Goal: Task Accomplishment & Management: Complete application form

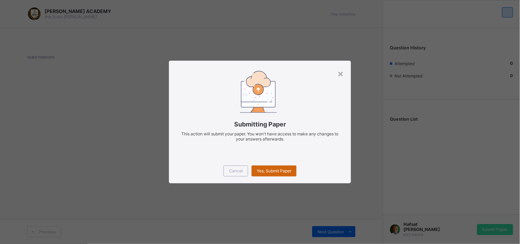
click at [265, 169] on span "Yes, Submit Paper" at bounding box center [274, 170] width 35 height 5
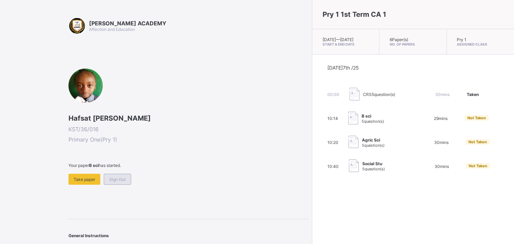
click at [119, 177] on span "Sign Out" at bounding box center [117, 179] width 16 height 5
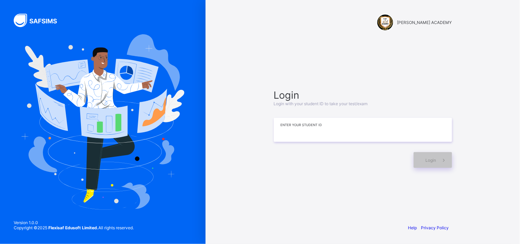
click at [291, 128] on input at bounding box center [363, 130] width 178 height 24
click at [291, 128] on input "**********" at bounding box center [363, 130] width 178 height 24
type input "**********"
click at [426, 156] on div "Login" at bounding box center [433, 160] width 38 height 16
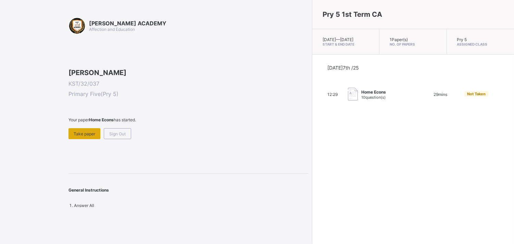
click at [89, 139] on div "Take paper" at bounding box center [85, 133] width 32 height 11
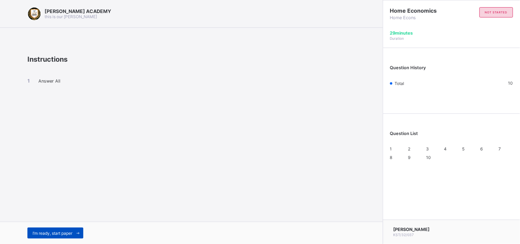
click at [45, 233] on span "I’m ready, start paper" at bounding box center [53, 233] width 40 height 5
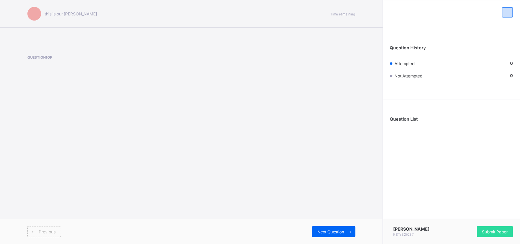
click at [45, 233] on span "Previous" at bounding box center [47, 231] width 17 height 5
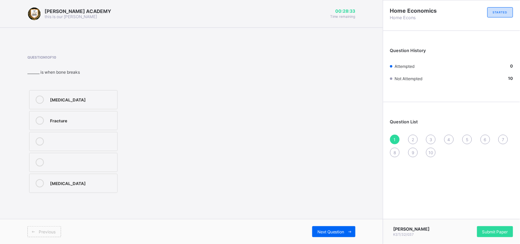
click at [57, 183] on div "[MEDICAL_DATA]" at bounding box center [82, 182] width 64 height 7
click at [413, 140] on span "2" at bounding box center [413, 139] width 2 height 5
click at [412, 141] on span "2" at bounding box center [413, 139] width 2 height 5
click at [429, 136] on div "3" at bounding box center [431, 140] width 10 height 10
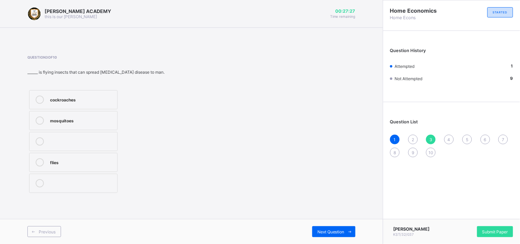
click at [405, 148] on div "1 2 3 4 5 6 7 8 9 10" at bounding box center [451, 146] width 123 height 23
click at [415, 134] on div "Question List 1 2 3 4 5 6 7 8 9 10" at bounding box center [451, 135] width 137 height 59
click at [413, 135] on div "2" at bounding box center [413, 140] width 10 height 10
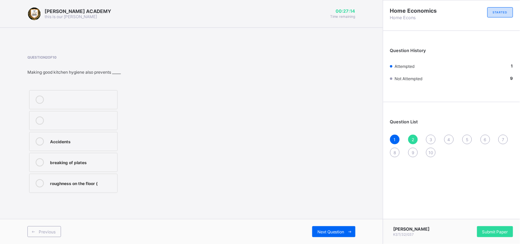
click at [413, 135] on div "2" at bounding box center [413, 140] width 10 height 10
click at [429, 132] on div "Question List 1 2 3 4 5 6 7 8 9 10" at bounding box center [451, 135] width 137 height 59
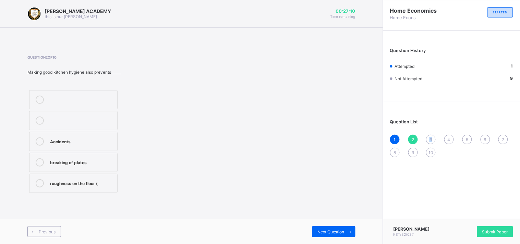
click at [428, 132] on div "Question List 1 2 3 4 5 6 7 8 9 10" at bounding box center [451, 135] width 137 height 59
click at [427, 132] on div "Question List 1 2 3 4 5 6 7 8 9 10" at bounding box center [451, 135] width 137 height 59
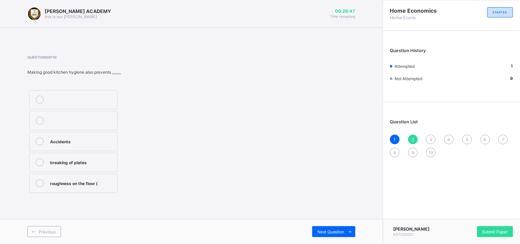
click at [50, 148] on label "Accidents" at bounding box center [73, 141] width 88 height 19
click at [98, 183] on div "roughness on the floor (" at bounding box center [82, 182] width 64 height 7
click at [91, 96] on div at bounding box center [82, 97] width 64 height 2
click at [65, 100] on div at bounding box center [82, 100] width 64 height 8
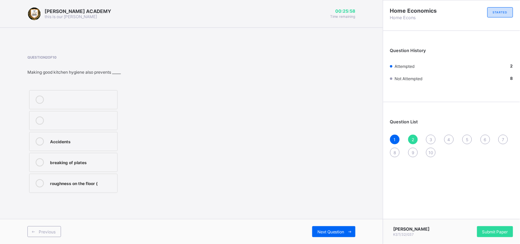
click at [84, 51] on div "Question 2 of 10 Making good kitchen hygiene also prevents _____ Accidents brea…" at bounding box center [191, 125] width 328 height 160
click at [88, 105] on label at bounding box center [73, 99] width 88 height 19
click at [93, 69] on span at bounding box center [103, 64] width 153 height 10
click at [77, 104] on label at bounding box center [73, 99] width 88 height 19
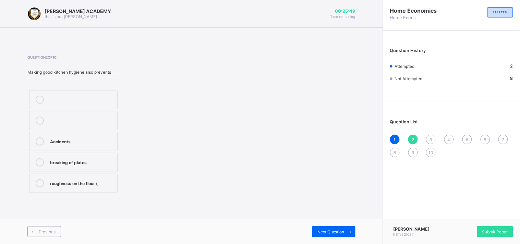
click at [77, 102] on div at bounding box center [82, 100] width 64 height 8
drag, startPoint x: 77, startPoint y: 119, endPoint x: 69, endPoint y: 90, distance: 30.5
click at [69, 90] on div "Accidents breaking of plates roughness on the floor (" at bounding box center [73, 141] width 92 height 106
click at [69, 90] on label at bounding box center [73, 99] width 88 height 19
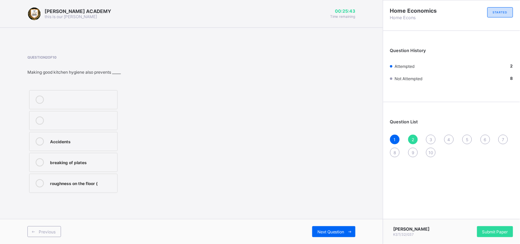
click at [66, 120] on div at bounding box center [82, 120] width 64 height 8
click at [79, 180] on div "roughness on the floor (" at bounding box center [82, 182] width 64 height 7
click at [81, 142] on div "Accidents" at bounding box center [82, 140] width 64 height 7
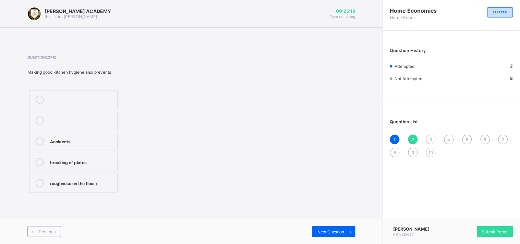
click at [81, 142] on div "Accidents" at bounding box center [82, 140] width 64 height 7
click at [79, 111] on label at bounding box center [73, 120] width 88 height 19
click at [70, 136] on label "Accidents" at bounding box center [73, 141] width 88 height 19
click at [432, 142] on div "3" at bounding box center [431, 140] width 10 height 10
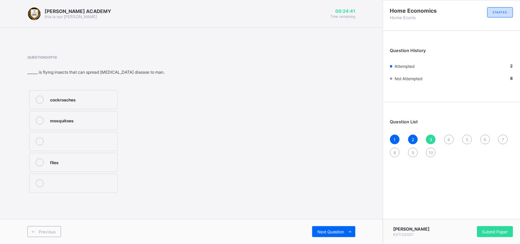
click at [432, 135] on div "3" at bounding box center [431, 140] width 10 height 10
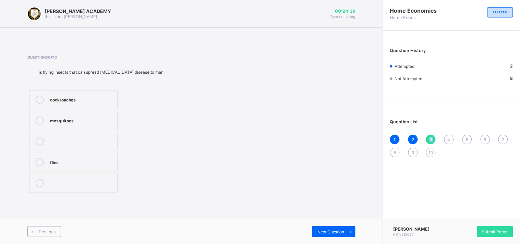
click at [432, 135] on div "3" at bounding box center [431, 140] width 10 height 10
click at [447, 137] on span "4" at bounding box center [448, 139] width 3 height 5
click at [410, 138] on div "2" at bounding box center [413, 140] width 10 height 10
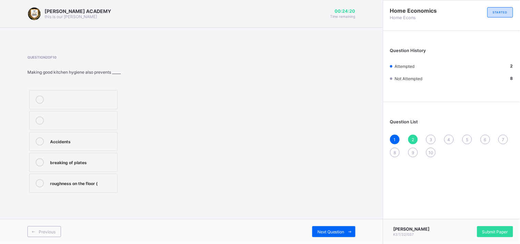
click at [410, 137] on div "2" at bounding box center [413, 140] width 10 height 10
click at [467, 135] on div "5" at bounding box center [467, 140] width 10 height 10
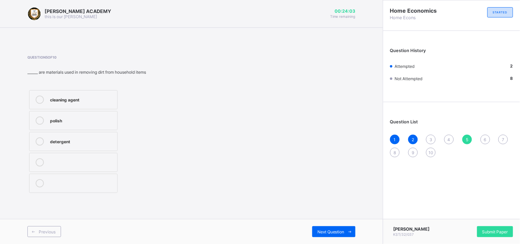
click at [413, 137] on span "2" at bounding box center [413, 139] width 2 height 5
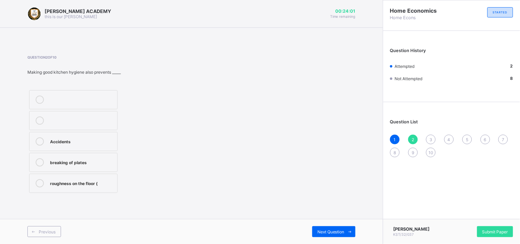
click at [416, 135] on div "2" at bounding box center [413, 140] width 10 height 10
click at [412, 138] on span "2" at bounding box center [413, 139] width 2 height 5
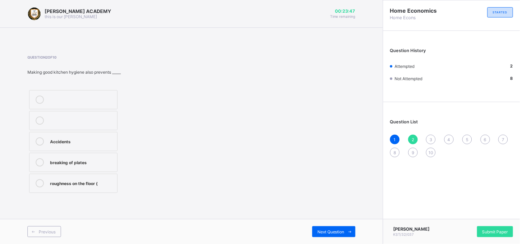
click at [444, 135] on div "1 2 3 4 5 6 7 8 9 10" at bounding box center [451, 146] width 123 height 23
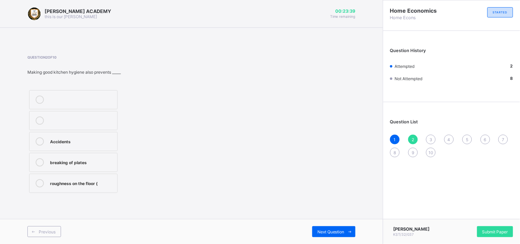
click at [447, 137] on span "4" at bounding box center [448, 139] width 3 height 5
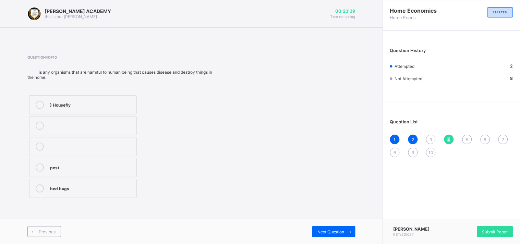
click at [447, 137] on span "4" at bounding box center [448, 139] width 3 height 5
click at [467, 137] on span "5" at bounding box center [467, 139] width 2 height 5
click at [490, 135] on div "1 2 3 4 5 6 7 8 9 10" at bounding box center [451, 146] width 123 height 23
click at [484, 135] on div "6" at bounding box center [485, 140] width 10 height 10
click at [504, 134] on div "Question List 1 2 3 4 5 6 7 8 9 10" at bounding box center [451, 135] width 137 height 59
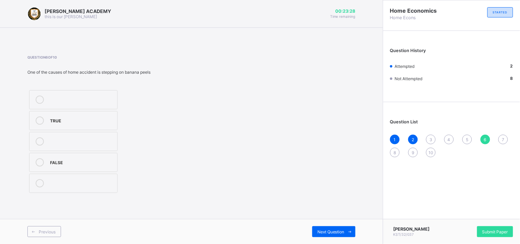
click at [504, 134] on div "Question List 1 2 3 4 5 6 7 8 9 10" at bounding box center [451, 135] width 137 height 59
click at [499, 137] on div "7" at bounding box center [503, 140] width 10 height 10
click at [465, 132] on div "Question List 1 2 3 4 5 6 7 8 9 10" at bounding box center [451, 135] width 137 height 59
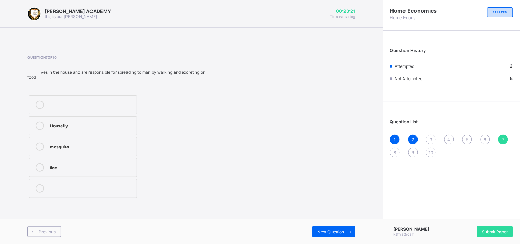
click at [465, 133] on div "Question List 1 2 3 4 5 6 7 8 9 10" at bounding box center [451, 135] width 137 height 59
click at [494, 228] on div "Submit Paper" at bounding box center [495, 231] width 36 height 11
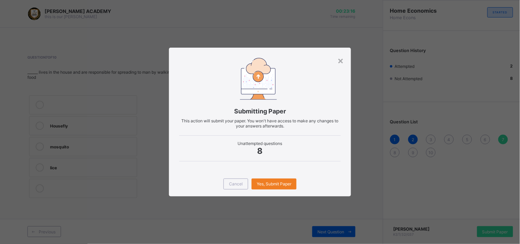
click at [494, 228] on div "× Submitting Paper This action will submit your paper. You won't have access to…" at bounding box center [260, 122] width 520 height 244
click at [339, 53] on div "Submitting Paper This action will submit your paper. You won't have access to m…" at bounding box center [260, 110] width 182 height 124
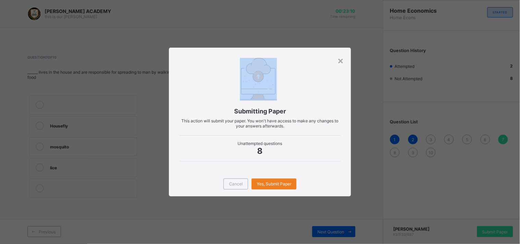
click at [339, 53] on div "Submitting Paper This action will submit your paper. You won't have access to m…" at bounding box center [260, 110] width 182 height 124
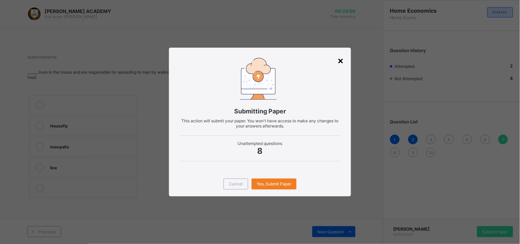
click at [340, 57] on div "×" at bounding box center [341, 60] width 7 height 12
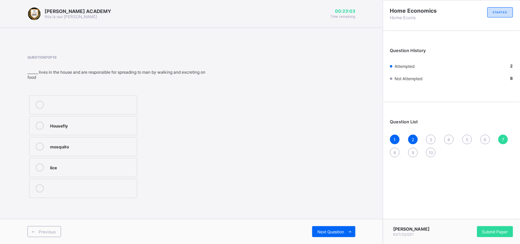
click at [430, 150] on span "10" at bounding box center [430, 152] width 5 height 5
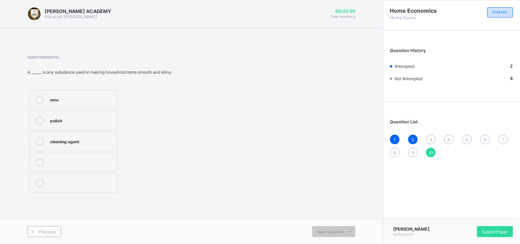
click at [58, 113] on label "polish" at bounding box center [73, 120] width 88 height 19
click at [390, 149] on div "1 2 3 4 5 6 7 8 9 10" at bounding box center [451, 146] width 123 height 23
click at [391, 149] on div "8" at bounding box center [395, 153] width 10 height 10
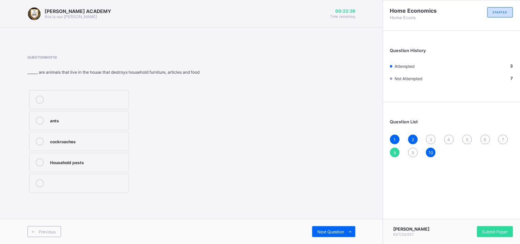
click at [408, 149] on div "9" at bounding box center [413, 153] width 10 height 10
click at [432, 132] on div "Question List 1 2 3 4 5 6 7 8 9 10" at bounding box center [451, 135] width 137 height 59
click at [429, 136] on div "3" at bounding box center [431, 140] width 10 height 10
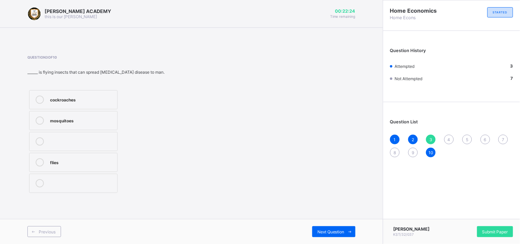
click at [411, 137] on div "2" at bounding box center [413, 140] width 10 height 10
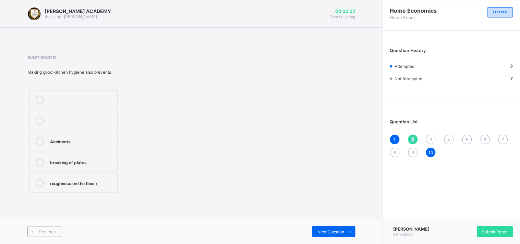
click at [412, 137] on span "2" at bounding box center [413, 139] width 2 height 5
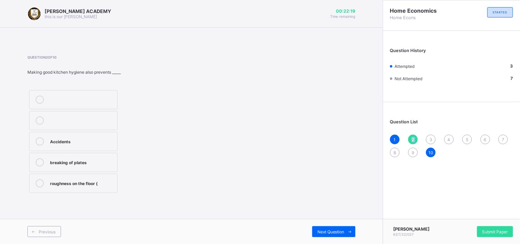
click at [461, 142] on div "1 2 3 4 5 6 7 8 9 10" at bounding box center [451, 146] width 123 height 23
click at [461, 139] on div "1 2 3 4 5 6 7 8 9 10" at bounding box center [451, 146] width 123 height 23
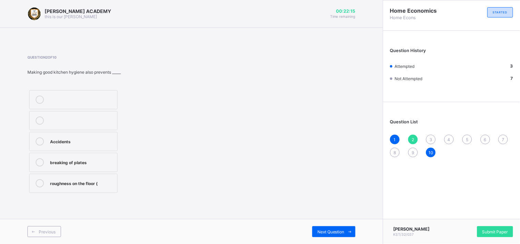
click at [461, 139] on div "1 2 3 4 5 6 7 8 9 10" at bounding box center [451, 146] width 123 height 23
click at [469, 135] on div "1 2 3 4 5 6 7 8 9 10" at bounding box center [451, 146] width 123 height 23
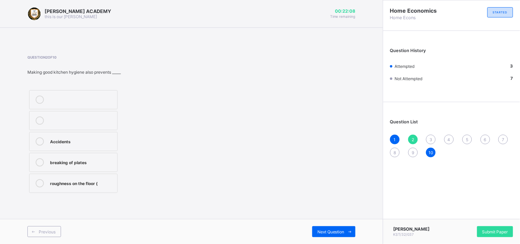
click at [469, 135] on div "1 2 3 4 5 6 7 8 9 10" at bounding box center [451, 146] width 123 height 23
click at [486, 135] on div "6" at bounding box center [485, 140] width 10 height 10
click at [503, 136] on div "7" at bounding box center [503, 140] width 10 height 10
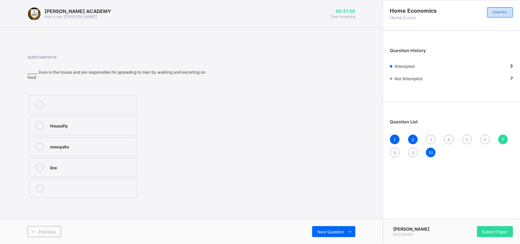
click at [430, 150] on span "10" at bounding box center [430, 152] width 5 height 5
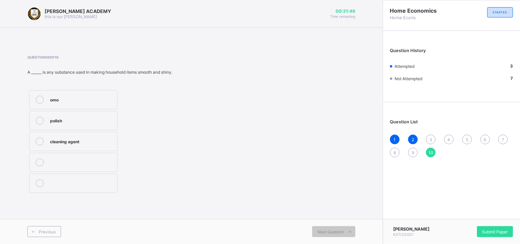
click at [432, 135] on div "3" at bounding box center [431, 140] width 10 height 10
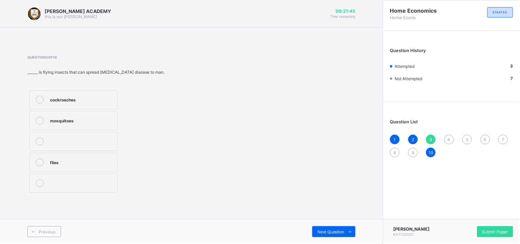
click at [432, 135] on div "3" at bounding box center [431, 140] width 10 height 10
click at [449, 137] on span "4" at bounding box center [448, 139] width 3 height 5
click at [465, 132] on div "Question List 1 2 3 4 5 6 7 8 9 10" at bounding box center [451, 135] width 137 height 59
click at [106, 128] on div at bounding box center [91, 126] width 83 height 8
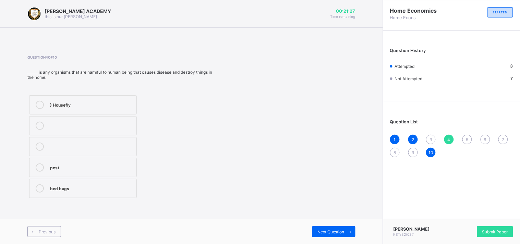
click at [428, 139] on div "3" at bounding box center [431, 140] width 10 height 10
click at [445, 135] on div "1 2 3 4 5 6 7 8 9 10" at bounding box center [451, 146] width 123 height 23
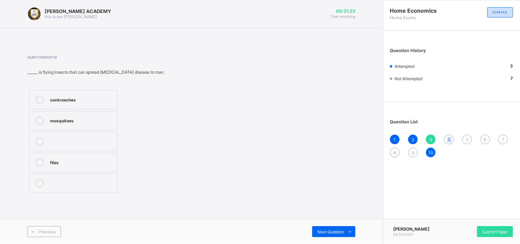
click at [445, 135] on div "1 2 3 4 5 6 7 8 9 10" at bounding box center [451, 146] width 123 height 23
click at [467, 136] on div "5" at bounding box center [467, 140] width 10 height 10
click at [484, 135] on div "1 2 3 4 5 6 7 8 9 10" at bounding box center [451, 146] width 123 height 23
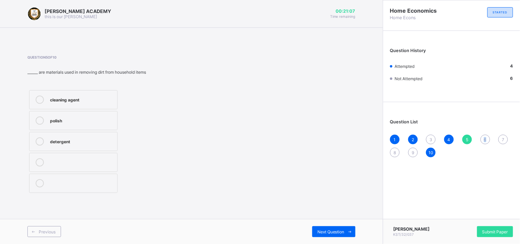
click at [484, 135] on div "1 2 3 4 5 6 7 8 9 10" at bounding box center [451, 146] width 123 height 23
click at [488, 136] on div "6" at bounding box center [485, 140] width 10 height 10
click at [467, 135] on div "5" at bounding box center [467, 140] width 10 height 10
click at [98, 122] on div "polish" at bounding box center [82, 119] width 64 height 7
click at [482, 133] on div "Question List 1 2 3 4 5 6 7 8 9 10" at bounding box center [451, 135] width 137 height 59
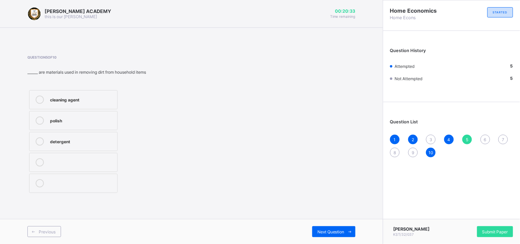
click at [465, 135] on div "5" at bounding box center [467, 140] width 10 height 10
click at [484, 132] on div "Question List 1 2 3 4 5 6 7 8 9 10" at bounding box center [451, 135] width 137 height 59
click at [502, 135] on div "7" at bounding box center [503, 140] width 10 height 10
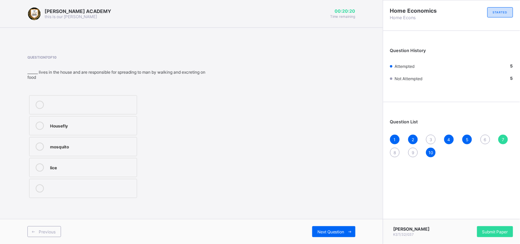
click at [430, 135] on div "3" at bounding box center [431, 140] width 10 height 10
click at [412, 145] on div "1 2 3 4 5 6 7 8 9 10" at bounding box center [451, 146] width 123 height 23
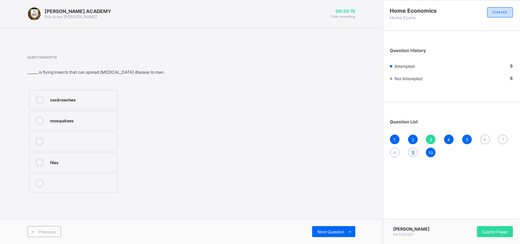
click at [412, 145] on div "1 2 3 4 5 6 7 8 9 10" at bounding box center [451, 146] width 123 height 23
click at [415, 148] on div "9" at bounding box center [413, 153] width 10 height 10
click at [429, 135] on div "3" at bounding box center [431, 140] width 10 height 10
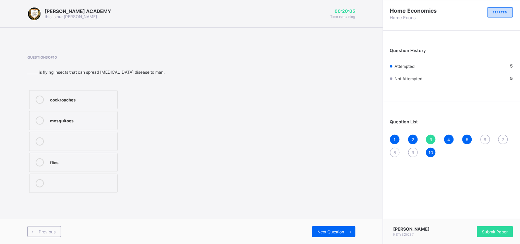
click at [395, 144] on div "1 2 3 4 5 6 7 8 9 10" at bounding box center [451, 146] width 123 height 23
click at [394, 150] on span "8" at bounding box center [395, 152] width 2 height 5
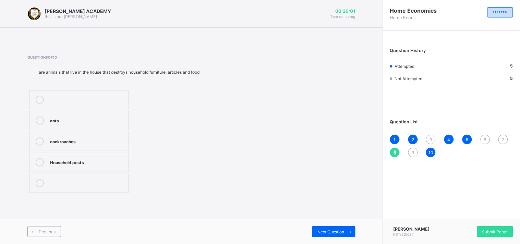
click at [394, 150] on span "8" at bounding box center [395, 152] width 2 height 5
click at [409, 148] on div "1 2 3 4 5 6 7 8 9 10" at bounding box center [451, 146] width 123 height 23
click at [429, 133] on div "Question List 1 2 3 4 5 6 7 8 9 10" at bounding box center [451, 135] width 137 height 59
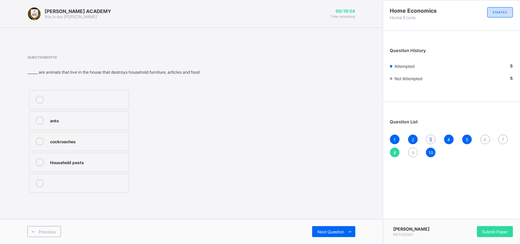
click at [429, 133] on div "Question List 1 2 3 4 5 6 7 8 9 10" at bounding box center [451, 135] width 137 height 59
click at [411, 148] on div "9" at bounding box center [413, 153] width 10 height 10
click at [412, 149] on div "9" at bounding box center [413, 153] width 10 height 10
drag, startPoint x: 57, startPoint y: 129, endPoint x: 284, endPoint y: 137, distance: 226.6
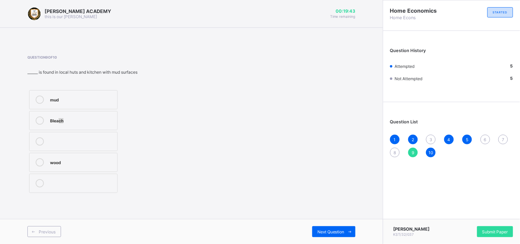
click at [284, 137] on div "Question 9 of 10 ______ is found in local huts and kitchen with mud surfaces mu…" at bounding box center [191, 124] width 328 height 139
click at [428, 135] on div "1 2 3 4 5 6 7 8 9 10" at bounding box center [451, 146] width 123 height 23
click at [429, 135] on div "1 2 3 4 5 6 7 8 9 10" at bounding box center [451, 146] width 123 height 23
click at [428, 135] on div "1 2 3 4 5 6 7 8 9 10" at bounding box center [451, 146] width 123 height 23
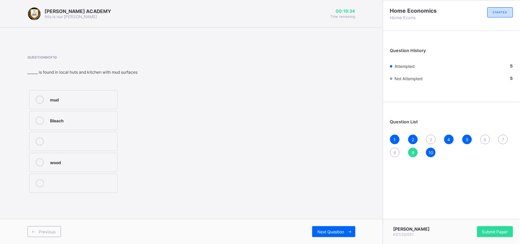
click at [428, 135] on div "1 2 3 4 5 6 7 8 9 10" at bounding box center [451, 146] width 123 height 23
click at [394, 150] on span "8" at bounding box center [395, 152] width 2 height 5
click at [412, 145] on div "1 2 3 4 5 6 7 8 9 10" at bounding box center [451, 146] width 123 height 23
click at [412, 148] on div "9" at bounding box center [413, 153] width 10 height 10
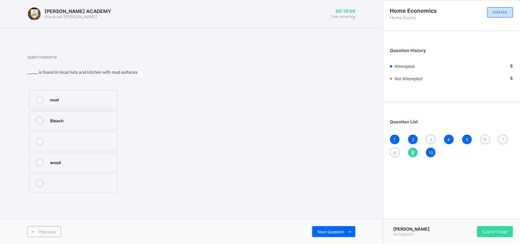
click at [412, 148] on div "9" at bounding box center [413, 153] width 10 height 10
click at [486, 134] on div "Question List 1 2 3 4 5 6 7 8 9 10" at bounding box center [451, 135] width 137 height 59
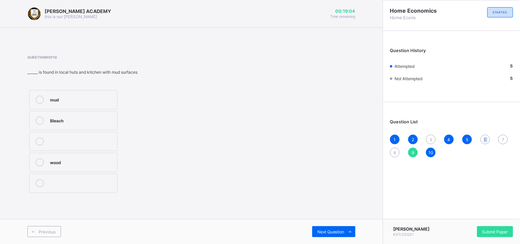
click at [486, 134] on div "Question List 1 2 3 4 5 6 7 8 9 10" at bounding box center [451, 135] width 137 height 59
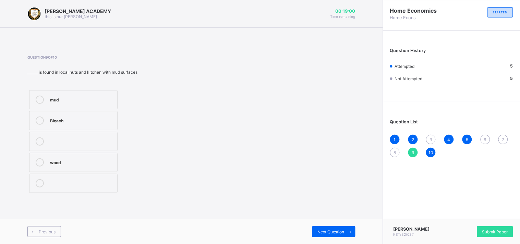
click at [486, 134] on div "Question List 1 2 3 4 5 6 7 8 9 10" at bounding box center [451, 135] width 137 height 59
click at [500, 135] on div "1 2 3 4 5 6 7 8 9 10" at bounding box center [451, 146] width 123 height 23
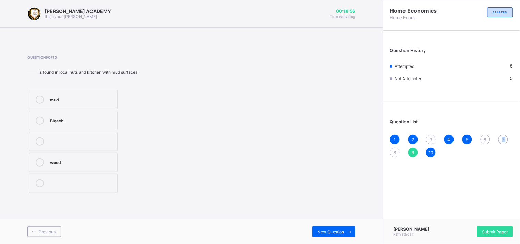
click at [500, 135] on div "1 2 3 4 5 6 7 8 9 10" at bounding box center [451, 146] width 123 height 23
click at [484, 135] on div "6" at bounding box center [485, 140] width 10 height 10
click at [430, 136] on div "3" at bounding box center [431, 140] width 10 height 10
click at [394, 151] on span "8" at bounding box center [395, 152] width 2 height 5
click at [427, 135] on div "1 2 3 4 5 6 7 8 9 10" at bounding box center [451, 146] width 123 height 23
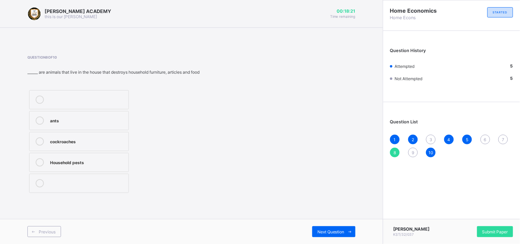
click at [412, 151] on span "9" at bounding box center [413, 152] width 2 height 5
click at [503, 135] on div "7" at bounding box center [503, 140] width 10 height 10
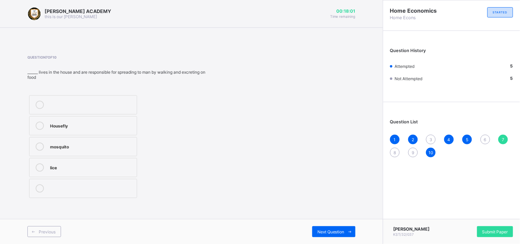
click at [484, 136] on div "6" at bounding box center [485, 140] width 10 height 10
click at [410, 150] on div "9" at bounding box center [413, 153] width 10 height 10
click at [429, 135] on div "3" at bounding box center [431, 140] width 10 height 10
click at [412, 152] on span "9" at bounding box center [413, 152] width 2 height 5
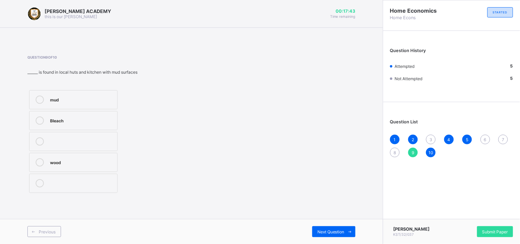
click at [412, 152] on span "9" at bounding box center [413, 152] width 2 height 5
click at [395, 151] on span "8" at bounding box center [395, 152] width 2 height 5
click at [413, 148] on div "9" at bounding box center [413, 153] width 10 height 10
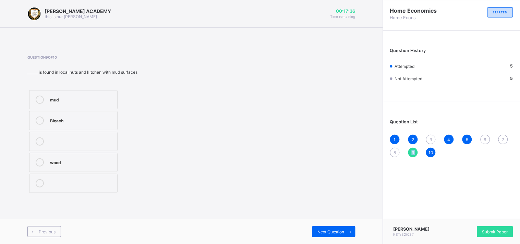
click at [413, 148] on div "9" at bounding box center [413, 153] width 10 height 10
drag, startPoint x: 439, startPoint y: 132, endPoint x: 432, endPoint y: 134, distance: 7.1
click at [432, 134] on div "Question List 1 2 3 4 5 6 7 8 9 10" at bounding box center [451, 135] width 137 height 59
click at [432, 135] on div "3" at bounding box center [431, 140] width 10 height 10
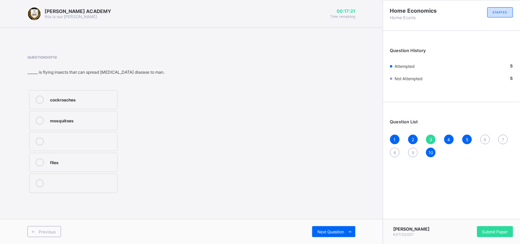
click at [500, 135] on div "1 2 3 4 5 6 7 8 9 10" at bounding box center [451, 146] width 123 height 23
click at [502, 138] on div "7" at bounding box center [503, 140] width 10 height 10
click at [487, 137] on div "6" at bounding box center [485, 140] width 10 height 10
click at [432, 136] on div "3" at bounding box center [431, 140] width 10 height 10
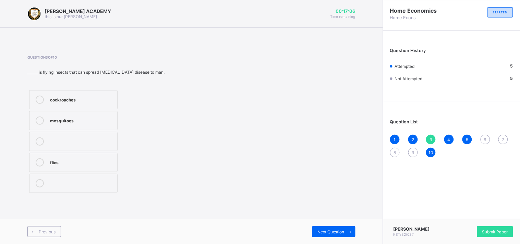
click at [84, 105] on label "cockroaches" at bounding box center [73, 99] width 88 height 19
click at [410, 149] on div "9" at bounding box center [413, 153] width 10 height 10
click at [106, 115] on label "Bleach" at bounding box center [73, 120] width 88 height 19
click at [392, 148] on div "8" at bounding box center [395, 153] width 10 height 10
click at [54, 144] on div "cockroaches" at bounding box center [87, 140] width 75 height 7
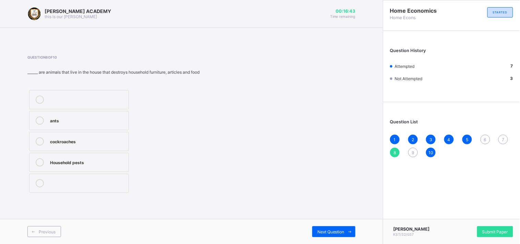
click at [483, 136] on div "6" at bounding box center [485, 140] width 10 height 10
click at [55, 142] on div at bounding box center [82, 141] width 64 height 8
click at [502, 135] on div "7" at bounding box center [503, 140] width 10 height 10
click at [68, 145] on div "mosquito" at bounding box center [91, 146] width 83 height 7
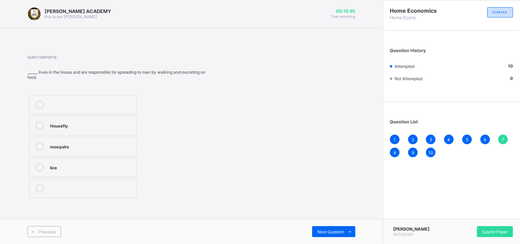
click at [410, 135] on div "2" at bounding box center [413, 140] width 10 height 10
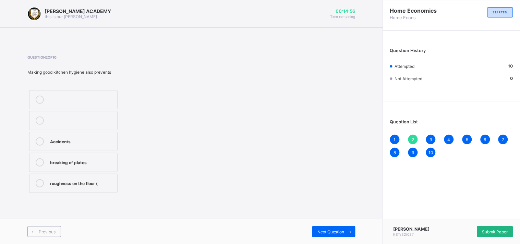
click at [490, 230] on span "Submit Paper" at bounding box center [495, 231] width 26 height 5
click at [0, 0] on div "× Submitting Paper This action will submit your paper. You won't have access to…" at bounding box center [0, 0] width 0 height 0
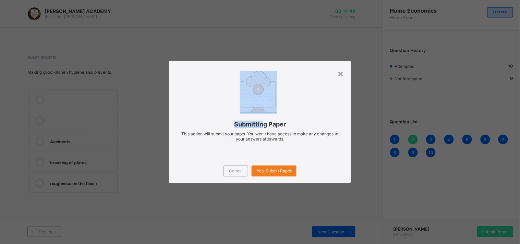
drag, startPoint x: 262, startPoint y: 122, endPoint x: 258, endPoint y: 109, distance: 14.1
click at [258, 109] on div "Submitting Paper This action will submit your paper. You won't have access to m…" at bounding box center [260, 110] width 182 height 98
click at [258, 110] on img at bounding box center [258, 91] width 37 height 41
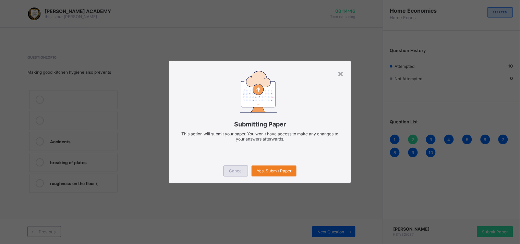
click at [239, 167] on div "Cancel" at bounding box center [235, 170] width 25 height 11
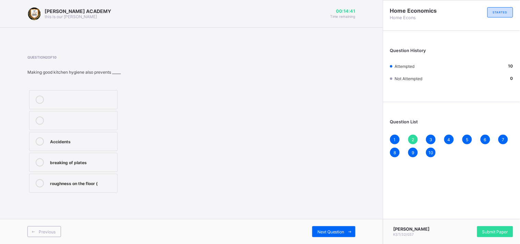
click at [519, 200] on div "Home Economics Home Econs STARTED Question History Attempted 10 Not Attempted 0…" at bounding box center [451, 122] width 137 height 244
click at [498, 230] on span "Submit Paper" at bounding box center [495, 231] width 26 height 5
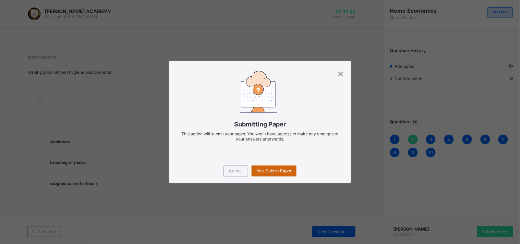
click at [260, 168] on div "Yes, Submit Paper" at bounding box center [273, 170] width 45 height 11
click at [261, 168] on div "Yes, Submit Paper" at bounding box center [273, 170] width 45 height 11
click at [260, 167] on div "Yes, Submit Paper" at bounding box center [273, 170] width 45 height 11
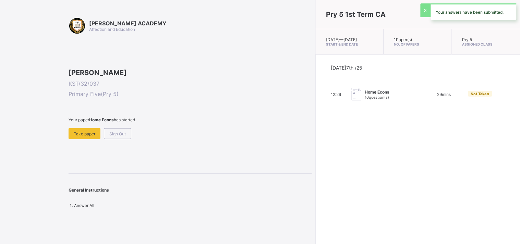
click at [315, 167] on div "Pry 5 1st Term CA [DATE] — [DATE] Start & End Date 1 Paper(s) No. of Papers Pry…" at bounding box center [417, 122] width 205 height 244
click at [123, 183] on div "[PERSON_NAME] ACADEMY Affection and Education [PERSON_NAME] KST/32/037 Primary …" at bounding box center [190, 112] width 243 height 191
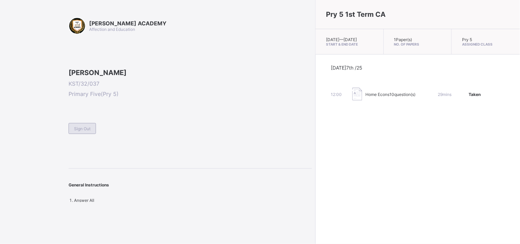
click at [123, 183] on div "[PERSON_NAME] ACADEMY Affection and Education [PERSON_NAME] KST/32/037 Primary …" at bounding box center [190, 110] width 243 height 186
click at [86, 131] on span "Sign Out" at bounding box center [82, 128] width 16 height 5
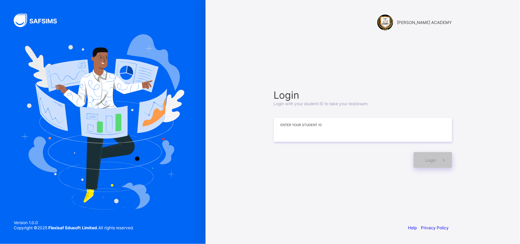
click at [319, 127] on input at bounding box center [363, 130] width 178 height 24
type input "**********"
click at [434, 161] on span "Login" at bounding box center [431, 160] width 11 height 5
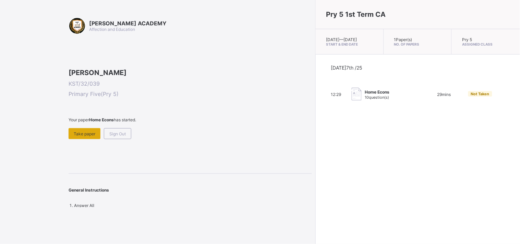
click at [79, 136] on span "Take paper" at bounding box center [85, 133] width 22 height 5
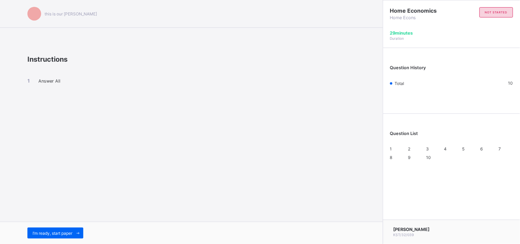
click at [74, 227] on div "I’m ready, start paper" at bounding box center [191, 233] width 383 height 22
click at [72, 229] on div "I’m ready, start paper" at bounding box center [55, 233] width 56 height 11
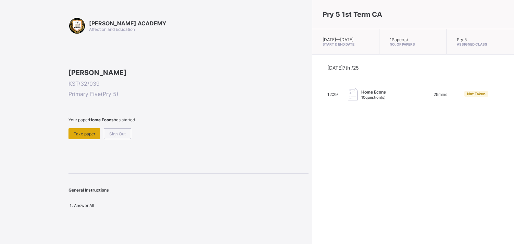
click at [77, 136] on span "Take paper" at bounding box center [85, 133] width 22 height 5
click at [81, 139] on div "Take paper" at bounding box center [85, 133] width 32 height 11
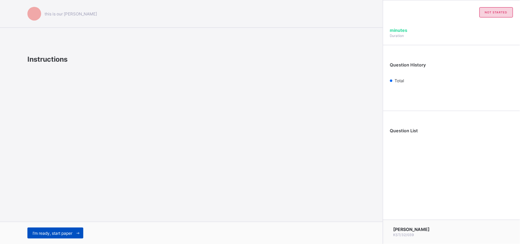
click at [70, 234] on span "I’m ready, start paper" at bounding box center [53, 233] width 40 height 5
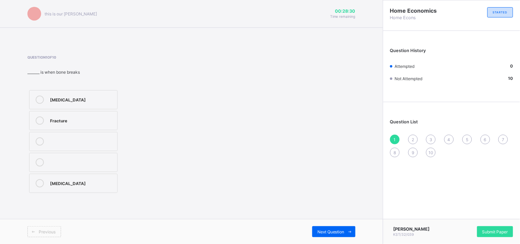
click at [45, 230] on span "Previous" at bounding box center [47, 231] width 17 height 5
click at [43, 225] on div "Previous Next Question" at bounding box center [191, 231] width 383 height 25
click at [43, 226] on div "Previous" at bounding box center [44, 231] width 34 height 11
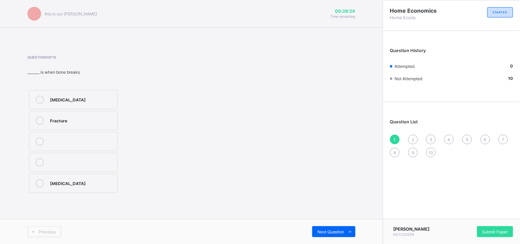
click at [35, 226] on div "Previous" at bounding box center [44, 231] width 34 height 11
click at [34, 225] on div "Previous Next Question" at bounding box center [191, 231] width 383 height 25
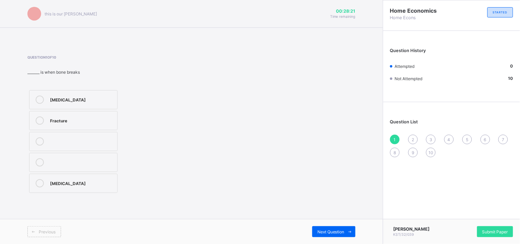
click at [34, 225] on div "Previous Next Question" at bounding box center [191, 231] width 383 height 25
click at [51, 228] on div "Previous" at bounding box center [44, 231] width 34 height 11
click at [41, 226] on div "Previous" at bounding box center [44, 231] width 34 height 11
click at [64, 100] on div "[MEDICAL_DATA]" at bounding box center [82, 99] width 64 height 7
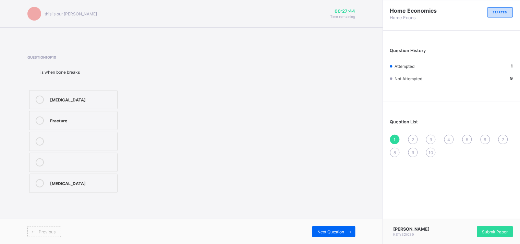
click at [410, 135] on div "2" at bounding box center [413, 140] width 10 height 10
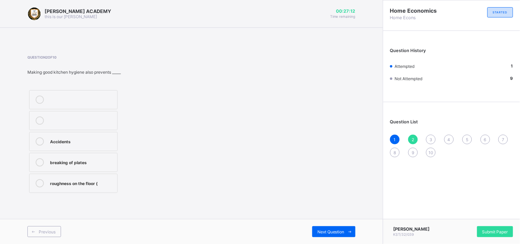
click at [430, 133] on div "Question List 1 2 3 4 5 6 7 8 9 10" at bounding box center [451, 135] width 137 height 59
click at [430, 132] on div "Question List 1 2 3 4 5 6 7 8 9 10" at bounding box center [451, 135] width 137 height 59
click at [432, 135] on div "3" at bounding box center [431, 140] width 10 height 10
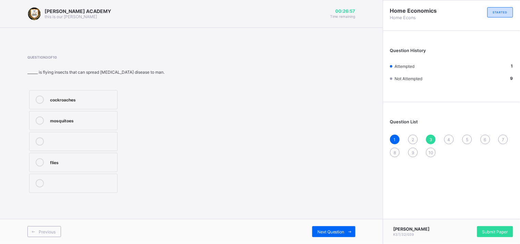
click at [80, 112] on label "mosquitoes" at bounding box center [73, 120] width 88 height 19
click at [449, 137] on span "4" at bounding box center [448, 139] width 3 height 5
click at [93, 162] on label "pest" at bounding box center [83, 167] width 108 height 19
click at [467, 133] on div "Question List 1 2 3 4 5 6 7 8 9 10" at bounding box center [451, 135] width 137 height 59
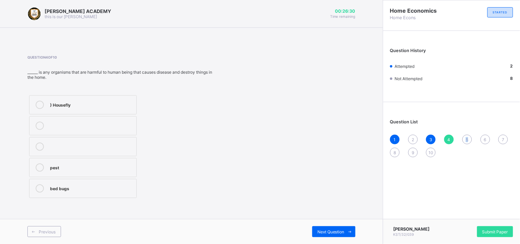
click at [467, 134] on div "Question List 1 2 3 4 5 6 7 8 9 10" at bounding box center [451, 135] width 137 height 59
click at [467, 135] on div "5" at bounding box center [467, 140] width 10 height 10
click at [69, 118] on div "polish" at bounding box center [82, 119] width 64 height 7
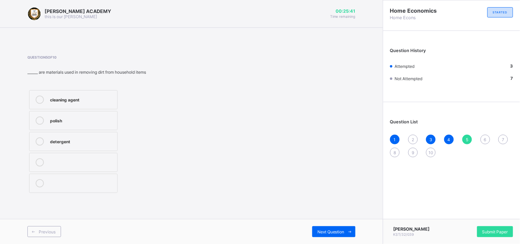
click at [484, 135] on div "6" at bounding box center [485, 140] width 10 height 10
click at [42, 114] on label "TRUE" at bounding box center [73, 120] width 88 height 19
click at [503, 135] on div "7" at bounding box center [503, 140] width 10 height 10
click at [90, 119] on label "Housefly" at bounding box center [83, 125] width 108 height 19
click at [395, 148] on div "8" at bounding box center [395, 153] width 10 height 10
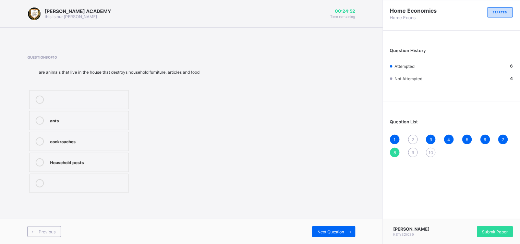
click at [79, 160] on div "Household pests" at bounding box center [87, 161] width 75 height 7
click at [412, 149] on div "9" at bounding box center [413, 153] width 10 height 10
click at [77, 94] on label "mud" at bounding box center [73, 99] width 88 height 19
click at [430, 148] on div "10" at bounding box center [431, 153] width 10 height 10
click at [101, 121] on div "polish" at bounding box center [82, 119] width 64 height 7
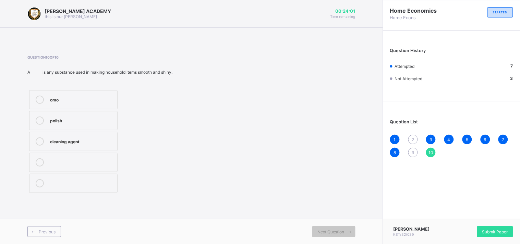
click at [432, 135] on div "3" at bounding box center [431, 140] width 10 height 10
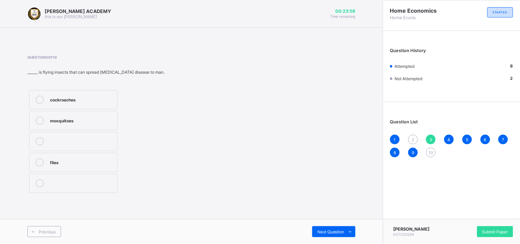
click at [445, 136] on div "4" at bounding box center [449, 140] width 10 height 10
click at [465, 136] on div "5" at bounding box center [467, 140] width 10 height 10
click at [77, 138] on div "detergent" at bounding box center [82, 140] width 64 height 7
click at [412, 137] on span "2" at bounding box center [413, 139] width 2 height 5
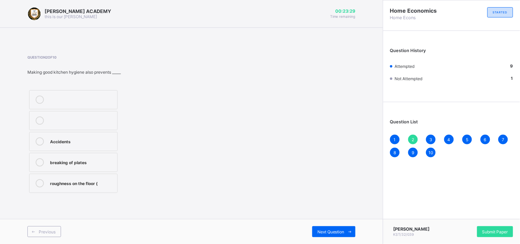
click at [85, 177] on label "roughness on the floor (" at bounding box center [73, 183] width 88 height 19
click at [412, 135] on div "2" at bounding box center [413, 140] width 10 height 10
click at [489, 226] on div "Submit Paper" at bounding box center [495, 231] width 36 height 11
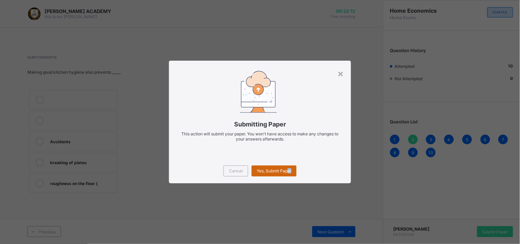
drag, startPoint x: 490, startPoint y: 225, endPoint x: 289, endPoint y: 169, distance: 209.0
click at [289, 169] on div "× Submitting Paper This action will submit your paper. You won't have access to…" at bounding box center [260, 122] width 520 height 244
click at [273, 168] on span "Yes, Submit Paper" at bounding box center [274, 170] width 35 height 5
click at [273, 168] on div "Yes, Submit Paper" at bounding box center [273, 170] width 45 height 11
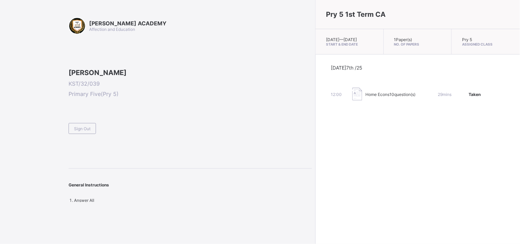
click at [315, 167] on div "Pry 5 1st Term CA [DATE] — [DATE] Start & End Date 1 Paper(s) No. of Papers Pry…" at bounding box center [417, 122] width 205 height 244
click at [315, 168] on div "Pry 5 1st Term CA [DATE] — [DATE] Start & End Date 1 Paper(s) No. of Papers Pry…" at bounding box center [417, 122] width 205 height 244
click at [72, 134] on div "Sign Out" at bounding box center [82, 128] width 27 height 11
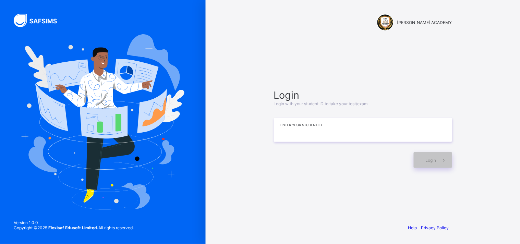
click at [319, 126] on input at bounding box center [363, 130] width 178 height 24
type input "**********"
click at [439, 159] on span at bounding box center [444, 160] width 16 height 16
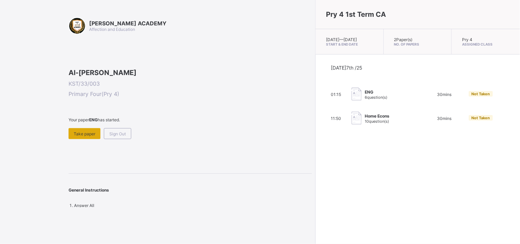
click at [97, 139] on div "Take paper" at bounding box center [85, 133] width 32 height 11
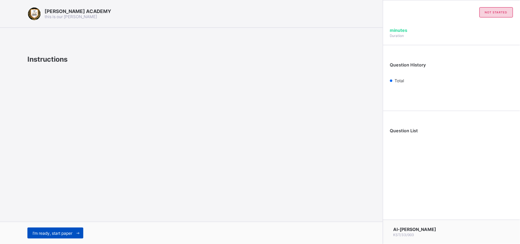
click at [60, 232] on span "I’m ready, start paper" at bounding box center [53, 233] width 40 height 5
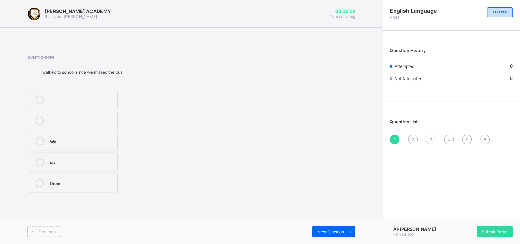
click at [43, 142] on icon at bounding box center [40, 141] width 8 height 8
click at [328, 230] on span "Next Question" at bounding box center [330, 231] width 27 height 5
click at [41, 141] on icon at bounding box center [40, 141] width 8 height 8
click at [341, 235] on div "Next Question" at bounding box center [333, 231] width 43 height 11
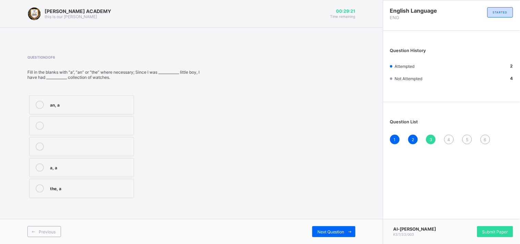
click at [41, 168] on icon at bounding box center [40, 167] width 8 height 8
click at [334, 231] on span "Next Question" at bounding box center [330, 231] width 27 height 5
click at [42, 167] on icon at bounding box center [40, 167] width 8 height 8
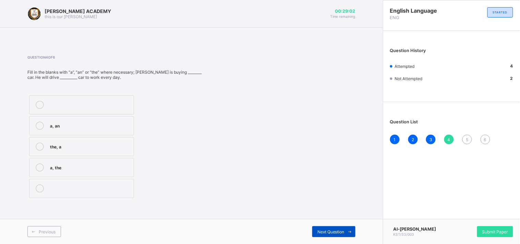
click at [334, 228] on div "Next Question" at bounding box center [333, 231] width 43 height 11
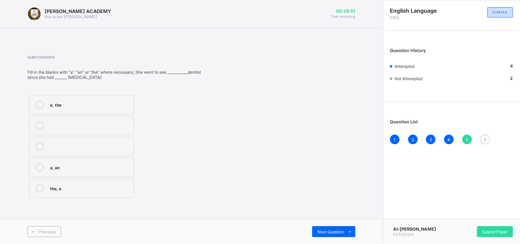
click at [41, 105] on icon at bounding box center [40, 105] width 8 height 8
click at [332, 231] on span "Next Question" at bounding box center [330, 231] width 27 height 5
click at [44, 127] on icon at bounding box center [40, 126] width 8 height 8
click at [330, 228] on div "Next Question" at bounding box center [333, 231] width 43 height 11
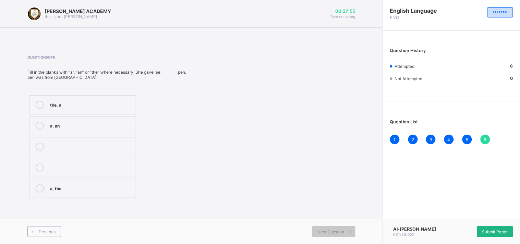
click at [482, 229] on span "Submit Paper" at bounding box center [495, 231] width 26 height 5
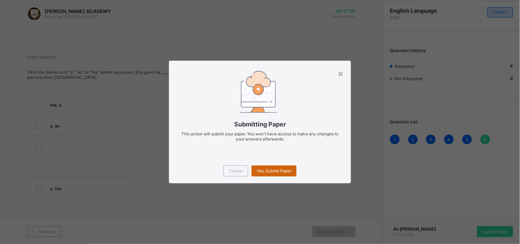
click at [270, 170] on span "Yes, Submit Paper" at bounding box center [274, 170] width 35 height 5
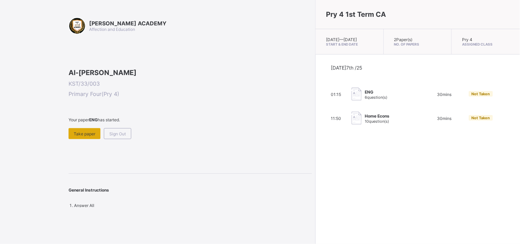
click at [79, 139] on div "Take paper" at bounding box center [85, 133] width 32 height 11
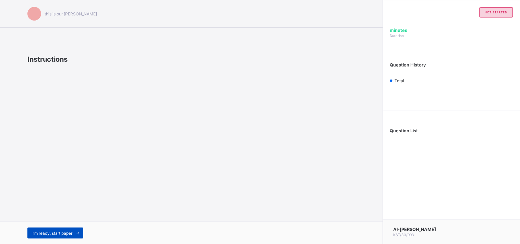
click at [60, 232] on span "I’m ready, start paper" at bounding box center [53, 233] width 40 height 5
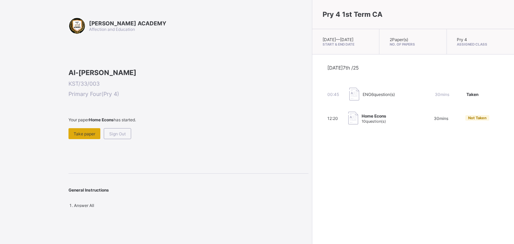
click at [90, 136] on span "Take paper" at bounding box center [85, 133] width 22 height 5
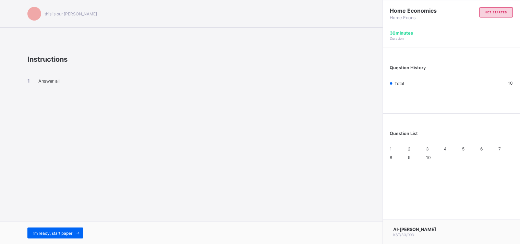
click at [66, 227] on div "I’m ready, start paper" at bounding box center [191, 233] width 383 height 22
click at [67, 231] on span "I’m ready, start paper" at bounding box center [53, 233] width 40 height 5
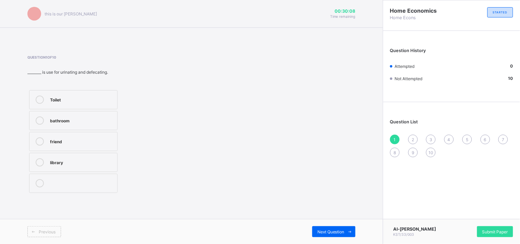
click at [75, 98] on div "Toilet" at bounding box center [82, 99] width 64 height 7
click at [323, 229] on span "Next Question" at bounding box center [330, 231] width 27 height 5
click at [62, 122] on div "Library" at bounding box center [82, 119] width 64 height 7
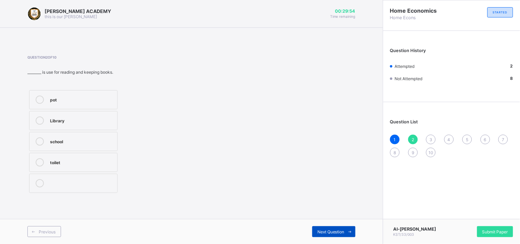
click at [348, 232] on icon at bounding box center [349, 232] width 5 height 4
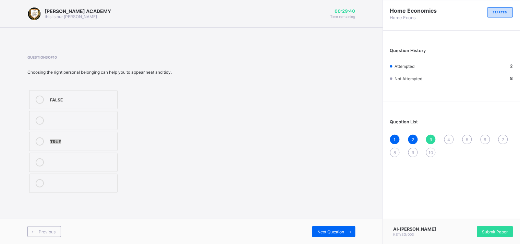
drag, startPoint x: 102, startPoint y: 147, endPoint x: 44, endPoint y: 140, distance: 58.6
click at [44, 140] on label "TRUE" at bounding box center [73, 141] width 88 height 19
click at [44, 140] on icon at bounding box center [40, 141] width 8 height 8
click at [324, 232] on span "Next Question" at bounding box center [330, 231] width 27 height 5
click at [324, 233] on span "Next Question" at bounding box center [330, 231] width 27 height 5
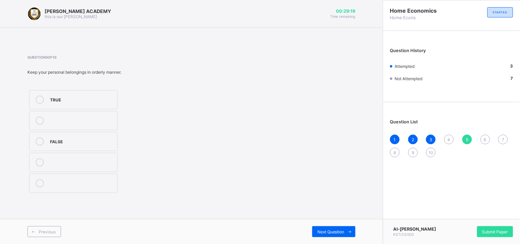
click at [447, 136] on div "4" at bounding box center [449, 140] width 10 height 10
click at [74, 182] on div "House" at bounding box center [82, 182] width 64 height 7
click at [334, 232] on span "Next Question" at bounding box center [330, 231] width 27 height 5
click at [39, 97] on icon at bounding box center [40, 100] width 8 height 8
click at [336, 231] on span "Next Question" at bounding box center [330, 231] width 27 height 5
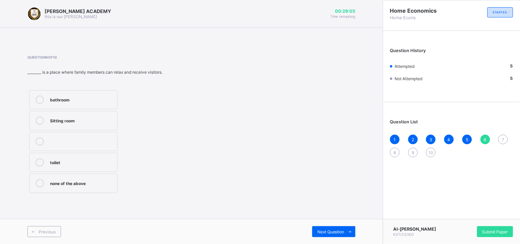
click at [44, 115] on label "Sitting room" at bounding box center [73, 120] width 88 height 19
click at [315, 228] on div "Next Question" at bounding box center [333, 231] width 43 height 11
click at [97, 93] on label "Age" at bounding box center [73, 99] width 88 height 19
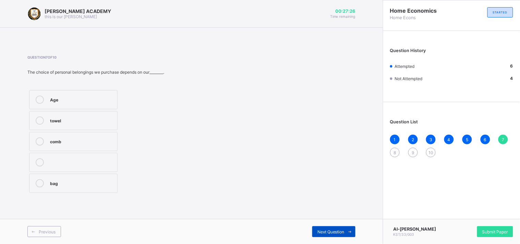
click at [328, 229] on div "Next Question" at bounding box center [333, 231] width 43 height 11
click at [61, 142] on div "House" at bounding box center [82, 140] width 64 height 7
click at [312, 228] on div "Next Question" at bounding box center [333, 231] width 43 height 11
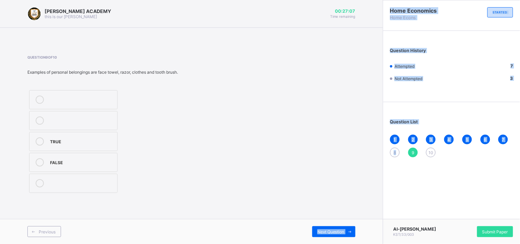
drag, startPoint x: 312, startPoint y: 228, endPoint x: 397, endPoint y: 151, distance: 115.0
click at [397, 151] on div "[PERSON_NAME] ACADEMY this is our [PERSON_NAME] 00:27:07 Time remaining Questio…" at bounding box center [260, 122] width 520 height 244
click at [397, 151] on div "8" at bounding box center [395, 153] width 10 height 10
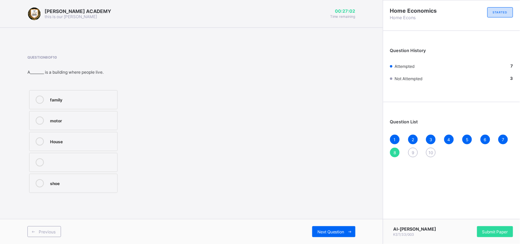
click at [94, 140] on div "House" at bounding box center [82, 140] width 64 height 7
click at [325, 230] on span "Next Question" at bounding box center [330, 231] width 27 height 5
click at [62, 139] on div "TRUE" at bounding box center [82, 140] width 64 height 7
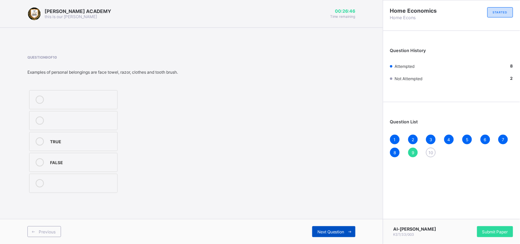
click at [327, 230] on span "Next Question" at bounding box center [330, 231] width 27 height 5
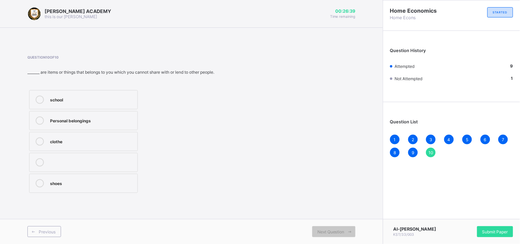
click at [73, 123] on div "Personal belongings" at bounding box center [92, 119] width 84 height 7
click at [326, 228] on div "Next Question" at bounding box center [333, 231] width 43 height 11
click at [323, 210] on div "[PERSON_NAME] ACADEMY this is our [PERSON_NAME] 00:26:31 Time remaining Questio…" at bounding box center [191, 122] width 383 height 244
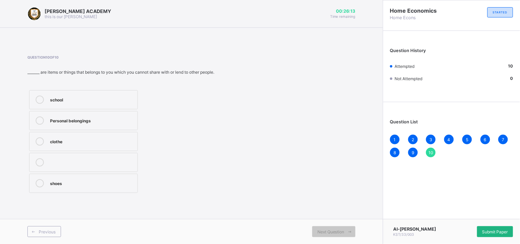
click at [484, 226] on div "Submit Paper" at bounding box center [495, 231] width 36 height 11
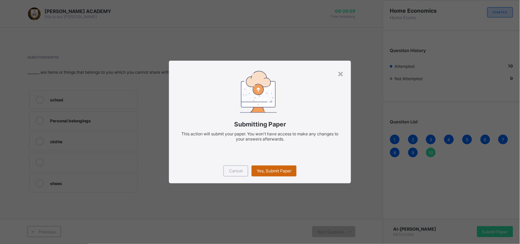
click at [286, 170] on span "Yes, Submit Paper" at bounding box center [274, 170] width 35 height 5
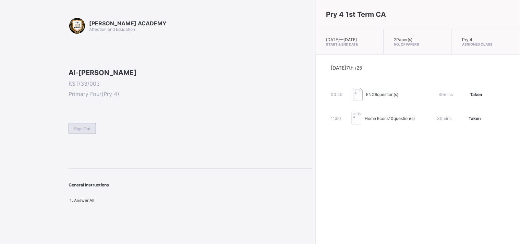
click at [84, 131] on span "Sign Out" at bounding box center [82, 128] width 16 height 5
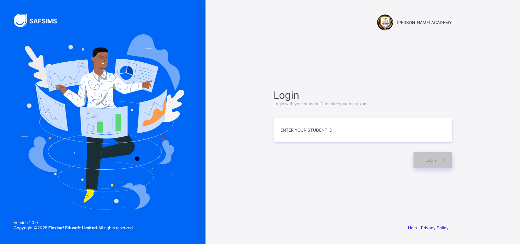
click at [313, 101] on span "Login with your student ID to take your test/exam" at bounding box center [321, 103] width 94 height 5
click at [312, 133] on input at bounding box center [363, 130] width 178 height 24
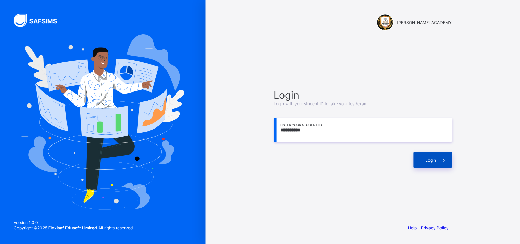
type input "**********"
click at [442, 153] on span at bounding box center [444, 160] width 16 height 16
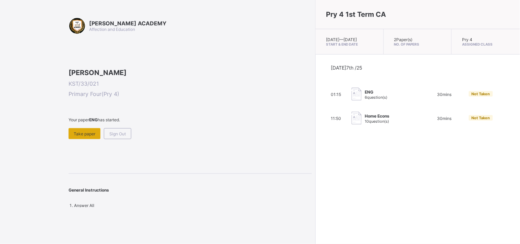
click at [85, 136] on span "Take paper" at bounding box center [85, 133] width 22 height 5
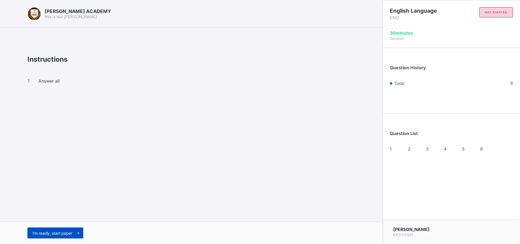
click at [58, 229] on div "I’m ready, start paper" at bounding box center [55, 233] width 56 height 11
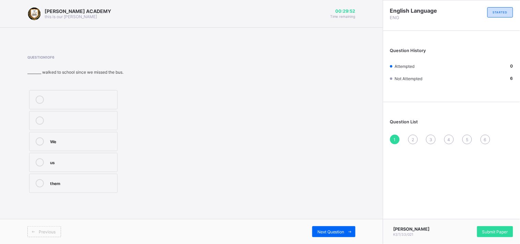
click at [67, 137] on div "We" at bounding box center [82, 140] width 64 height 7
click at [36, 139] on icon at bounding box center [40, 141] width 8 height 8
click at [408, 136] on div "1 2 3 4 5 6" at bounding box center [451, 140] width 123 height 10
click at [413, 135] on div "2" at bounding box center [413, 140] width 10 height 10
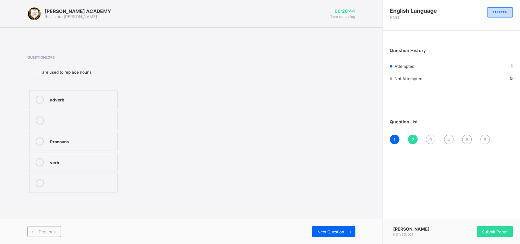
click at [102, 137] on label "Pronouns" at bounding box center [73, 141] width 88 height 19
click at [428, 136] on div "3" at bounding box center [431, 140] width 10 height 10
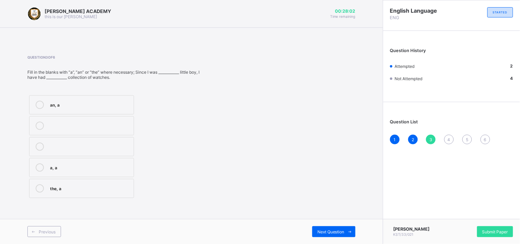
click at [92, 187] on div "the, a" at bounding box center [90, 187] width 80 height 7
click at [447, 137] on div "4" at bounding box center [449, 140] width 10 height 10
click at [60, 143] on div "the, a" at bounding box center [90, 146] width 80 height 7
click at [465, 141] on div "5" at bounding box center [467, 140] width 10 height 10
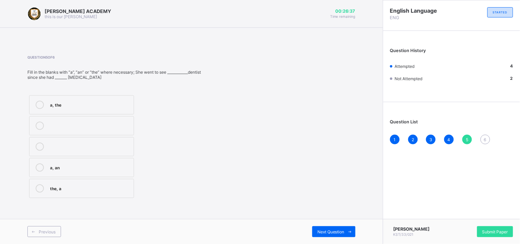
click at [110, 100] on label "a, the" at bounding box center [81, 104] width 105 height 19
click at [487, 135] on div "6" at bounding box center [485, 140] width 10 height 10
click at [113, 108] on div "the, a" at bounding box center [91, 105] width 82 height 8
click at [483, 133] on div "Question List 1 2 3 4 5 6" at bounding box center [451, 129] width 137 height 46
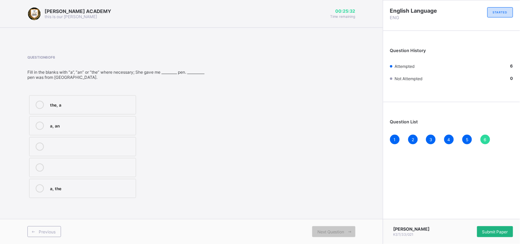
click at [493, 229] on div "Submit Paper" at bounding box center [495, 231] width 36 height 11
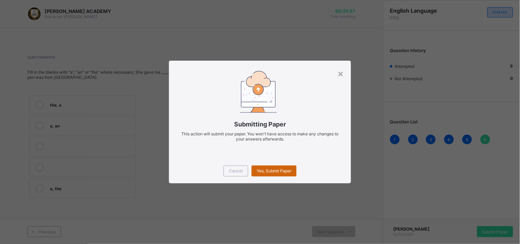
click at [282, 171] on span "Yes, Submit Paper" at bounding box center [274, 170] width 35 height 5
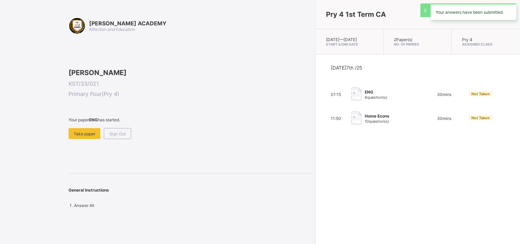
click at [315, 171] on div "Pry 4 1st Term CA [DATE] — [DATE] Start & End Date 2 Paper(s) No. of Papers Pry…" at bounding box center [417, 122] width 205 height 244
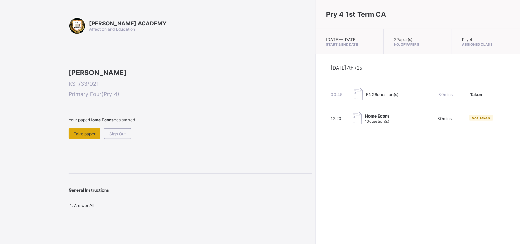
click at [83, 136] on span "Take paper" at bounding box center [85, 133] width 22 height 5
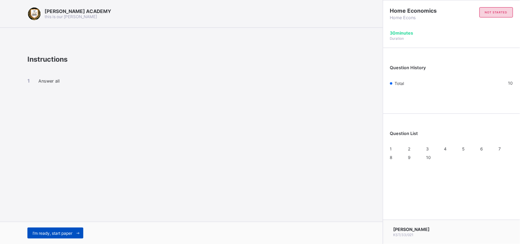
click at [55, 231] on span "I’m ready, start paper" at bounding box center [53, 233] width 40 height 5
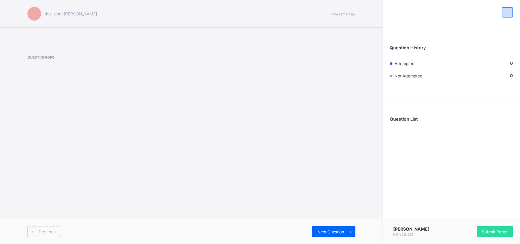
click at [55, 231] on span "Previous" at bounding box center [47, 231] width 17 height 5
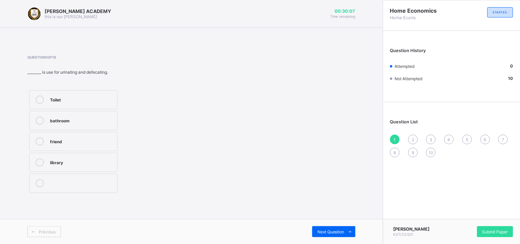
click at [165, 142] on div "Toilet bathroom friend library" at bounding box center [103, 141] width 153 height 106
click at [66, 94] on label "Toilet" at bounding box center [73, 99] width 88 height 19
click at [412, 137] on span "2" at bounding box center [413, 139] width 2 height 5
click at [97, 115] on label "Library" at bounding box center [73, 120] width 88 height 19
click at [428, 136] on div "3" at bounding box center [431, 140] width 10 height 10
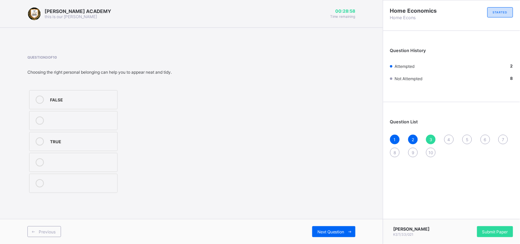
click at [104, 136] on label "TRUE" at bounding box center [73, 141] width 88 height 19
click at [446, 134] on div "Question List 1 2 3 4 5 6 7 8 9 10" at bounding box center [451, 135] width 137 height 59
click at [447, 138] on span "4" at bounding box center [448, 139] width 3 height 5
click at [65, 176] on label "House" at bounding box center [73, 183] width 88 height 19
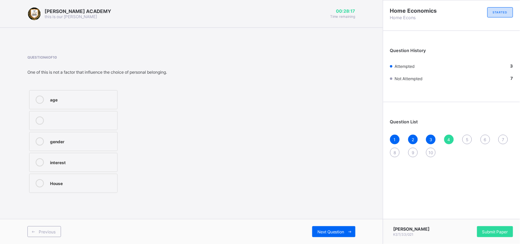
click at [467, 138] on span "5" at bounding box center [467, 139] width 2 height 5
click at [99, 136] on label "FALSE" at bounding box center [73, 141] width 88 height 19
click at [481, 135] on div "1 2 3 4 5 6 7 8 9 10" at bounding box center [451, 146] width 123 height 23
click at [485, 138] on span "6" at bounding box center [485, 139] width 2 height 5
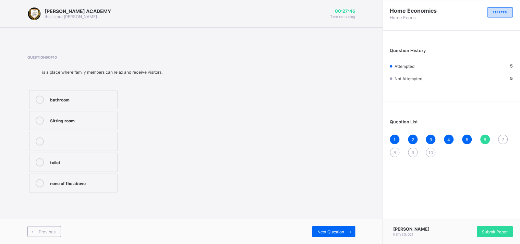
click at [61, 117] on div "Sitting room" at bounding box center [82, 119] width 64 height 7
click at [62, 117] on div "Sitting room" at bounding box center [82, 119] width 64 height 7
click at [503, 137] on span "7" at bounding box center [503, 139] width 2 height 5
click at [112, 95] on label "Age" at bounding box center [73, 99] width 88 height 19
click at [396, 146] on div "1 2 3 4 5 6 7 8 9 10" at bounding box center [451, 146] width 123 height 23
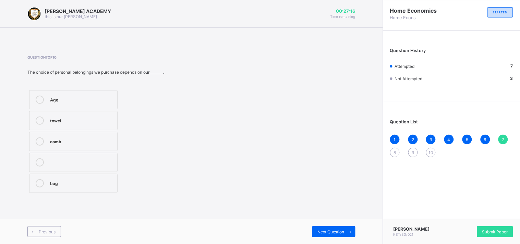
click at [396, 146] on div "1 2 3 4 5 6 7 8 9 10" at bounding box center [451, 146] width 123 height 23
click at [394, 154] on span "8" at bounding box center [395, 152] width 2 height 5
click at [79, 143] on div "House" at bounding box center [82, 140] width 64 height 7
click at [413, 147] on div "1 2 3 4 5 6 7 8 9 10" at bounding box center [451, 146] width 123 height 23
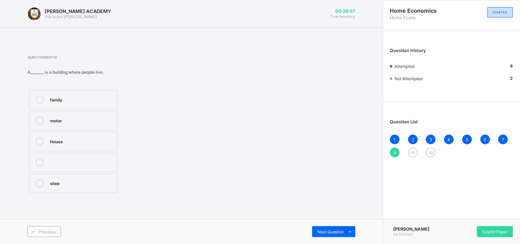
click at [413, 147] on div "1 2 3 4 5 6 7 8 9 10" at bounding box center [451, 146] width 123 height 23
click at [413, 150] on span "9" at bounding box center [413, 152] width 2 height 5
click at [103, 139] on div "TRUE" at bounding box center [82, 140] width 64 height 7
click at [430, 153] on span "10" at bounding box center [430, 152] width 5 height 5
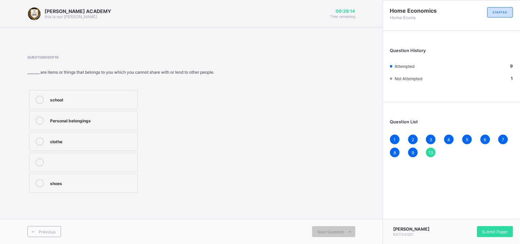
click at [105, 125] on div "Personal belongings" at bounding box center [92, 120] width 84 height 8
click at [491, 231] on span "Submit Paper" at bounding box center [495, 231] width 26 height 5
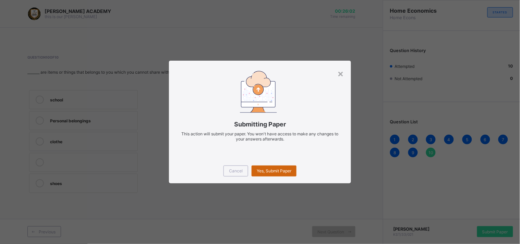
click at [274, 172] on span "Yes, Submit Paper" at bounding box center [274, 170] width 35 height 5
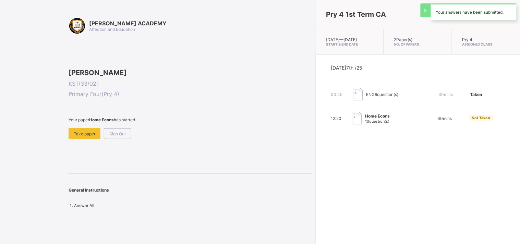
click at [315, 172] on div "Pry 4 1st Term CA [DATE] — [DATE] Start & End Date 2 Paper(s) No. of Papers Pry…" at bounding box center [417, 122] width 205 height 244
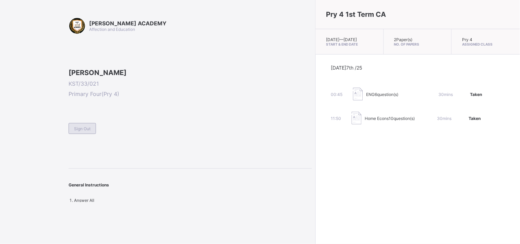
click at [81, 131] on span "Sign Out" at bounding box center [82, 128] width 16 height 5
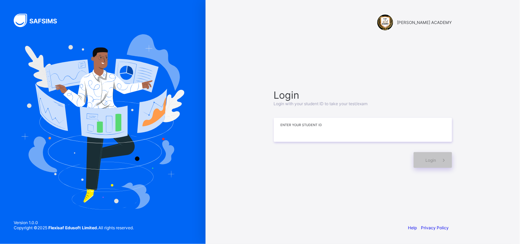
click at [295, 131] on input at bounding box center [363, 130] width 178 height 24
type input "**********"
click at [440, 160] on icon at bounding box center [443, 160] width 7 height 7
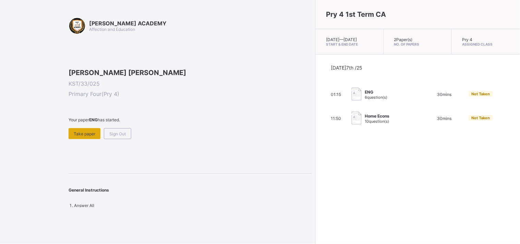
click at [86, 136] on span "Take paper" at bounding box center [85, 133] width 22 height 5
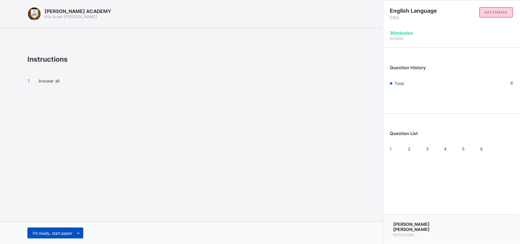
click at [53, 234] on span "I’m ready, start paper" at bounding box center [53, 233] width 40 height 5
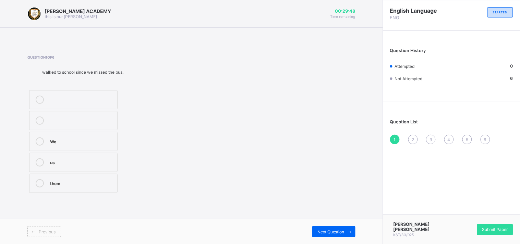
drag, startPoint x: 71, startPoint y: 140, endPoint x: 110, endPoint y: 54, distance: 94.8
drag, startPoint x: 110, startPoint y: 54, endPoint x: 121, endPoint y: 23, distance: 33.1
drag, startPoint x: 121, startPoint y: 23, endPoint x: 290, endPoint y: 29, distance: 169.0
click at [290, 29] on span at bounding box center [191, 36] width 383 height 17
click at [105, 147] on label "We" at bounding box center [73, 141] width 88 height 19
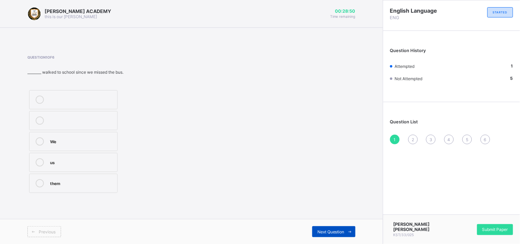
drag, startPoint x: 332, startPoint y: 227, endPoint x: 339, endPoint y: 230, distance: 8.0
click at [339, 230] on span "Next Question" at bounding box center [330, 231] width 27 height 5
click at [100, 91] on label "adverb" at bounding box center [73, 99] width 88 height 19
click at [334, 228] on div "Next Question" at bounding box center [333, 231] width 43 height 11
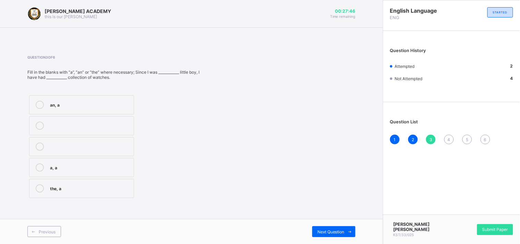
click at [91, 102] on div "an, a" at bounding box center [90, 104] width 80 height 7
click at [326, 228] on div "Next Question" at bounding box center [333, 231] width 43 height 11
click at [77, 122] on div "a, an" at bounding box center [90, 125] width 80 height 7
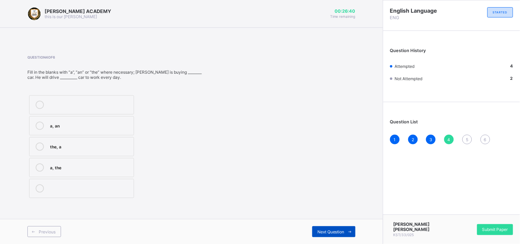
click at [345, 228] on span at bounding box center [349, 231] width 11 height 11
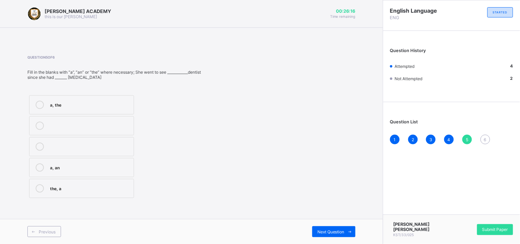
click at [68, 104] on div "a, the" at bounding box center [90, 104] width 80 height 7
click at [338, 229] on div "Next Question" at bounding box center [333, 231] width 43 height 11
click at [103, 101] on div "the, a" at bounding box center [91, 104] width 82 height 7
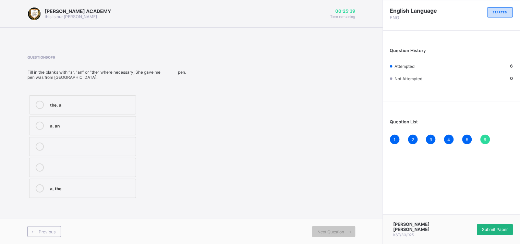
click at [498, 226] on div "Submit Paper" at bounding box center [495, 229] width 36 height 11
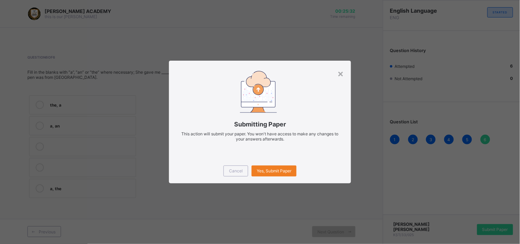
click at [265, 165] on div "Cancel Yes, Submit Paper" at bounding box center [260, 171] width 182 height 25
click at [267, 169] on span "Yes, Submit Paper" at bounding box center [274, 170] width 35 height 5
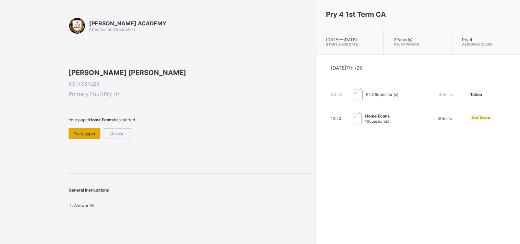
click at [81, 139] on div "Take paper" at bounding box center [85, 133] width 32 height 11
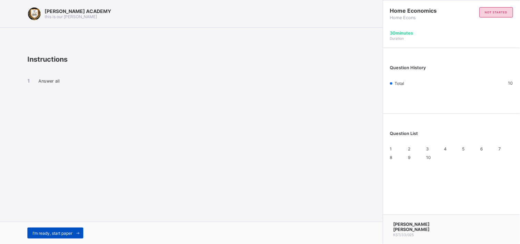
click at [51, 228] on div "I’m ready, start paper" at bounding box center [55, 233] width 56 height 11
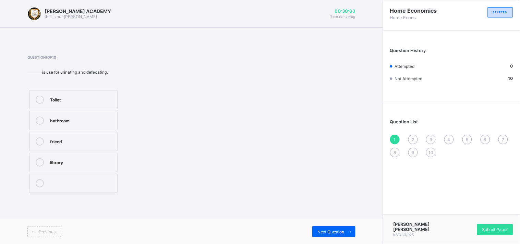
click at [72, 92] on label "Toilet" at bounding box center [73, 99] width 88 height 19
click at [327, 226] on div "Next Question" at bounding box center [333, 231] width 43 height 11
click at [57, 114] on label "Library" at bounding box center [73, 120] width 88 height 19
click at [336, 228] on div "Next Question" at bounding box center [333, 231] width 43 height 11
click at [85, 138] on div "TRUE" at bounding box center [82, 140] width 64 height 7
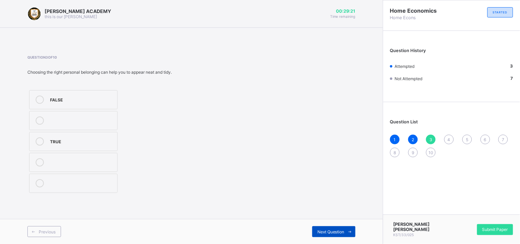
click at [335, 226] on div "Next Question" at bounding box center [333, 231] width 43 height 11
click at [98, 176] on label "House" at bounding box center [73, 183] width 88 height 19
click at [333, 228] on div "Next Question" at bounding box center [333, 231] width 43 height 11
click at [66, 95] on label "TRUE" at bounding box center [73, 99] width 88 height 19
click at [339, 225] on div "Previous Next Question" at bounding box center [191, 231] width 383 height 25
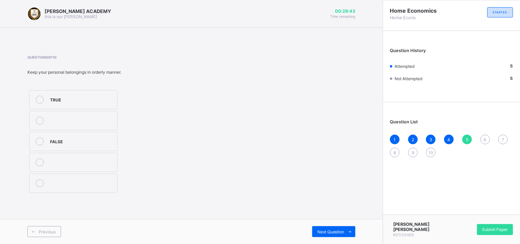
click at [339, 225] on div "Previous Next Question" at bounding box center [191, 231] width 383 height 25
click at [326, 226] on div "Next Question" at bounding box center [333, 231] width 43 height 11
click at [73, 179] on label "none of the above" at bounding box center [73, 183] width 88 height 19
click at [94, 114] on label "Sitting room" at bounding box center [73, 120] width 88 height 19
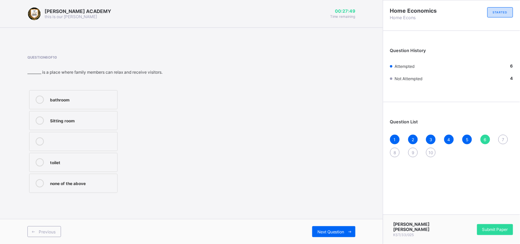
click at [94, 114] on label "Sitting room" at bounding box center [73, 120] width 88 height 19
click at [328, 227] on div "Next Question" at bounding box center [333, 231] width 43 height 11
click at [60, 95] on label "Age" at bounding box center [73, 99] width 88 height 19
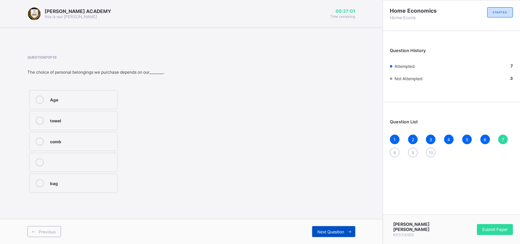
click at [328, 228] on div "Next Question" at bounding box center [333, 231] width 43 height 11
click at [81, 136] on label "House" at bounding box center [73, 141] width 88 height 19
click at [332, 227] on div "Next Question" at bounding box center [333, 231] width 43 height 11
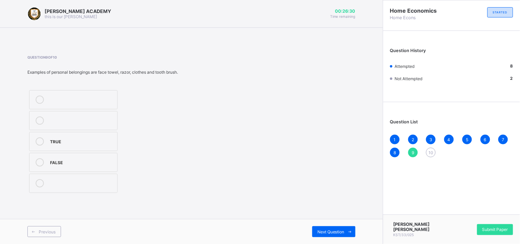
click at [90, 141] on div "TRUE" at bounding box center [82, 140] width 64 height 7
click at [339, 227] on div "Next Question" at bounding box center [333, 231] width 43 height 11
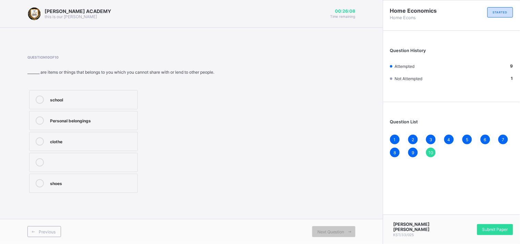
click at [82, 121] on div "Personal belongings" at bounding box center [92, 119] width 84 height 7
click at [494, 226] on div "Submit Paper" at bounding box center [495, 229] width 36 height 11
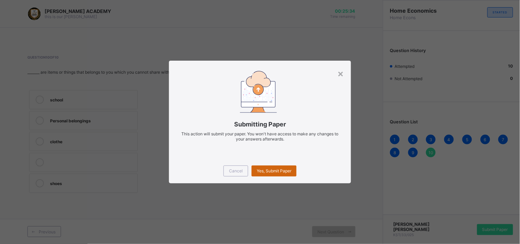
click at [276, 167] on div "Yes, Submit Paper" at bounding box center [273, 170] width 45 height 11
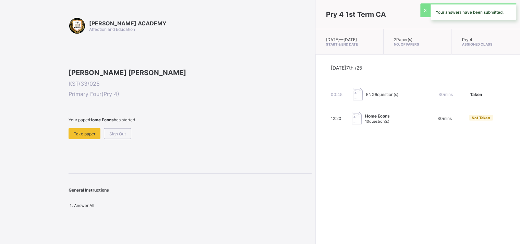
click at [315, 167] on div "Pry 4 1st Term CA [DATE] — [DATE] Start & End Date 2 Paper(s) No. of Papers Pry…" at bounding box center [417, 122] width 205 height 244
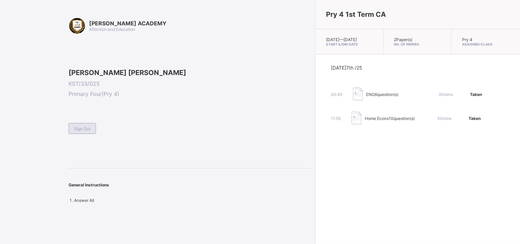
click at [84, 131] on span "Sign Out" at bounding box center [82, 128] width 16 height 5
